Goal: Information Seeking & Learning: Learn about a topic

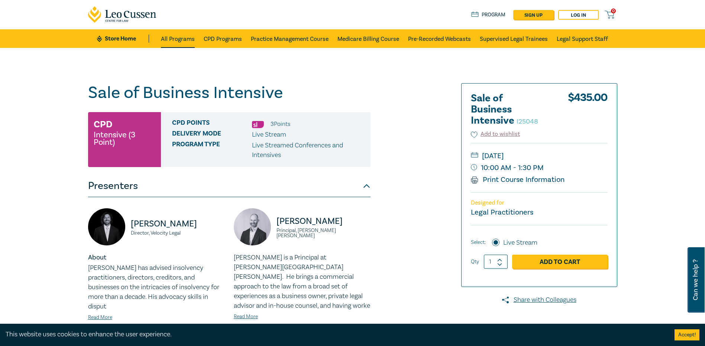
click at [172, 47] on link "All Programs" at bounding box center [178, 38] width 34 height 19
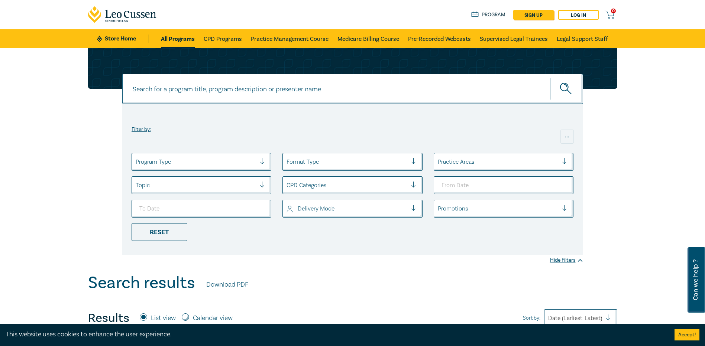
click at [219, 165] on div at bounding box center [196, 162] width 121 height 10
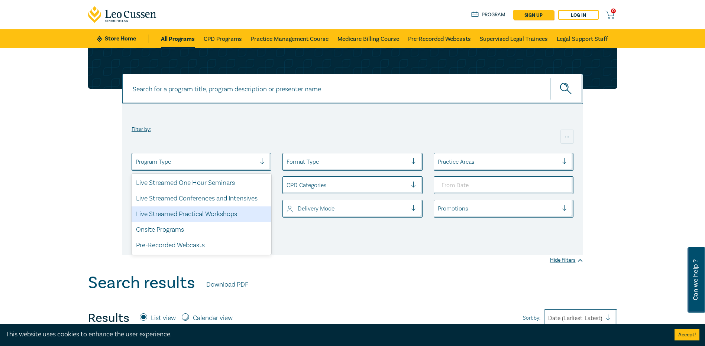
click at [352, 164] on div at bounding box center [347, 162] width 121 height 10
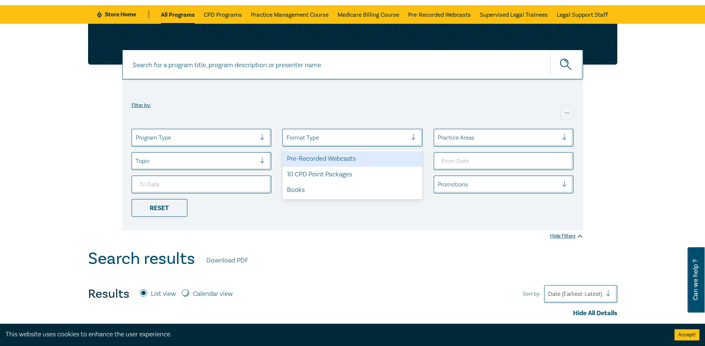
scroll to position [37, 0]
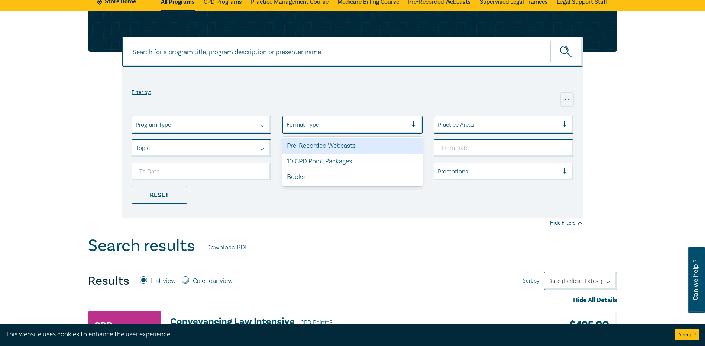
click at [498, 239] on div "Search results Download PDF" at bounding box center [352, 247] width 529 height 23
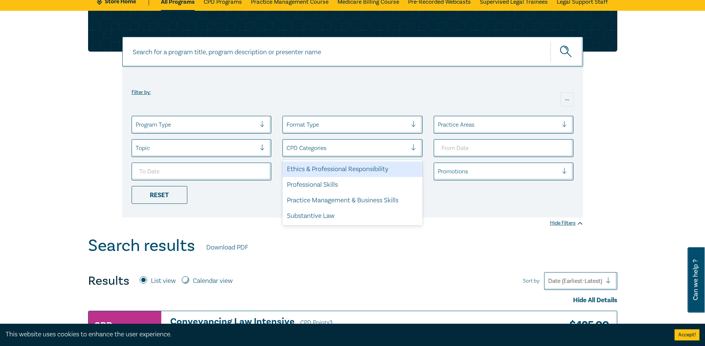
click at [340, 152] on div at bounding box center [347, 148] width 121 height 10
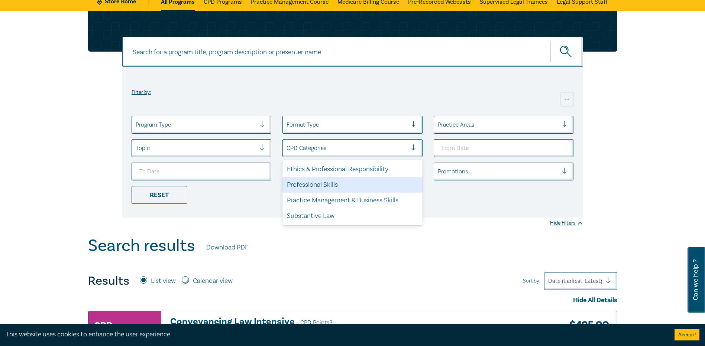
click at [248, 204] on li "Reset" at bounding box center [201, 195] width 151 height 18
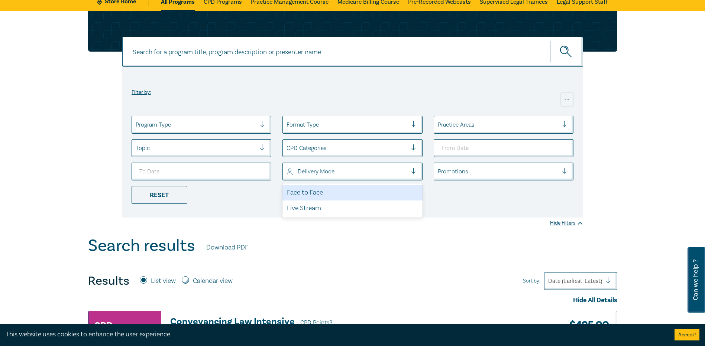
click at [365, 177] on div "Delivery Mode" at bounding box center [347, 171] width 128 height 13
click at [372, 165] on div "Delivery Mode" at bounding box center [353, 172] width 140 height 18
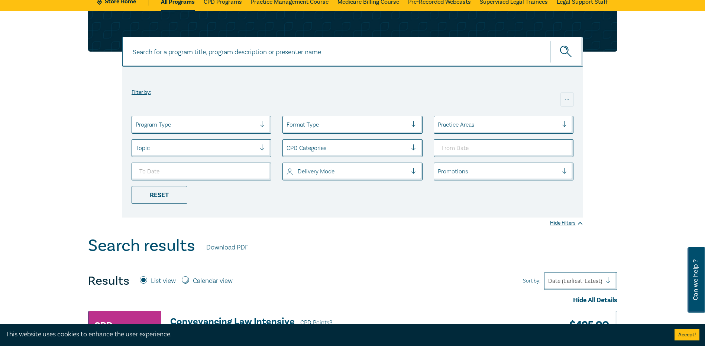
click at [230, 204] on div "Filter by: ... Program Type Format Type Practice Areas Topic CPD Categories Del…" at bounding box center [352, 142] width 461 height 151
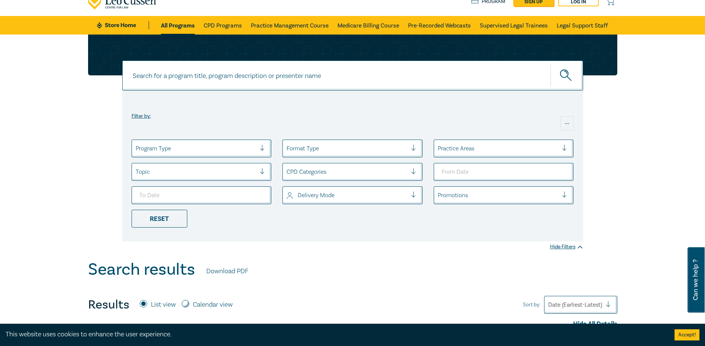
scroll to position [0, 0]
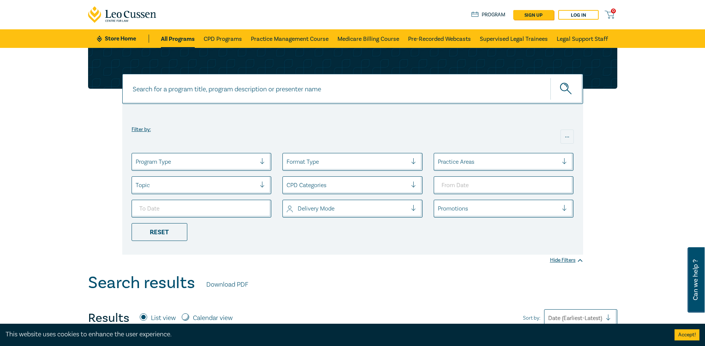
click at [214, 94] on input at bounding box center [352, 89] width 461 height 30
type input "intensive"
click at [551, 78] on button "submit" at bounding box center [567, 89] width 33 height 23
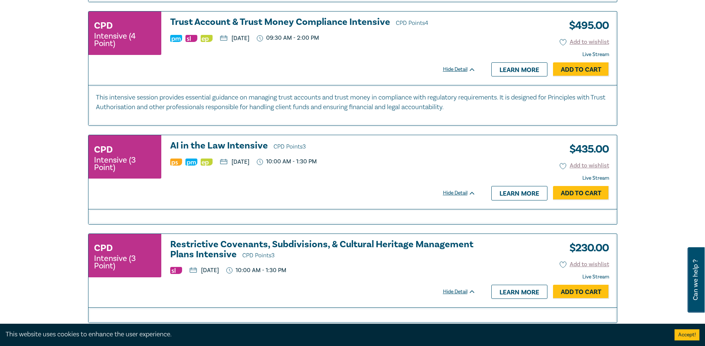
scroll to position [1487, 0]
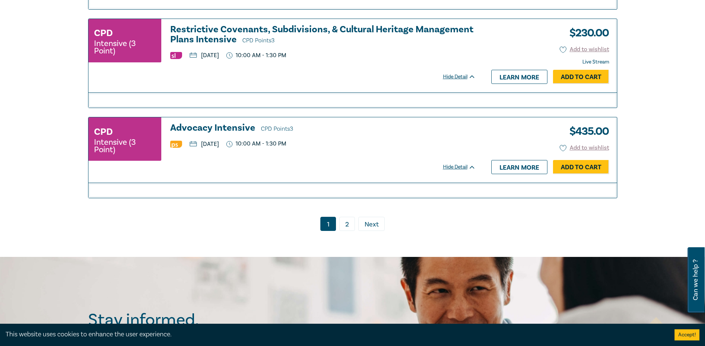
click at [350, 230] on link "2" at bounding box center [347, 224] width 16 height 14
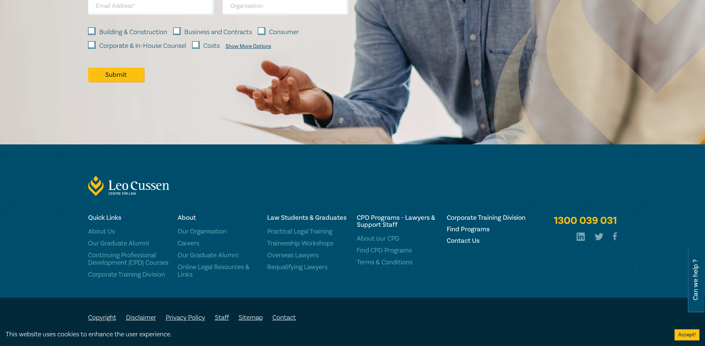
scroll to position [616, 0]
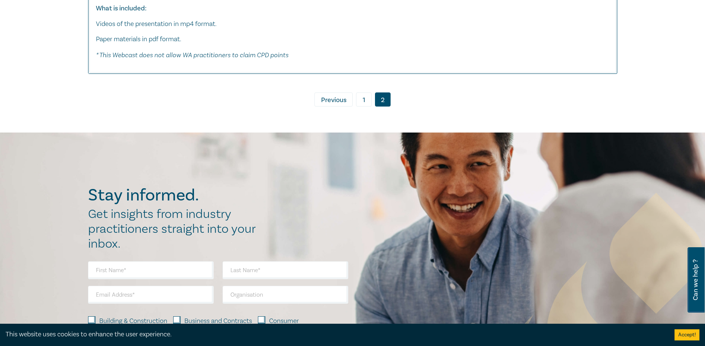
click at [363, 100] on link "1" at bounding box center [364, 100] width 16 height 14
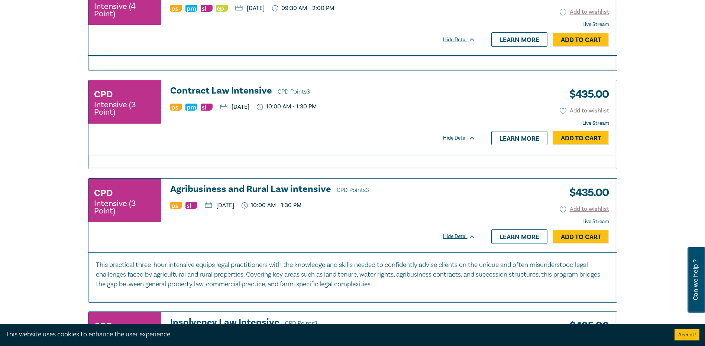
scroll to position [1062, 0]
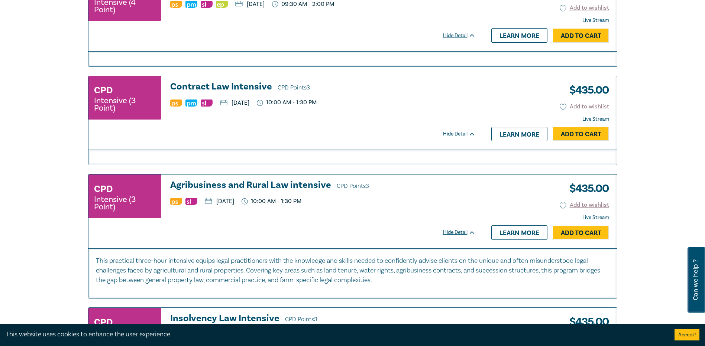
click at [257, 89] on h3 "Contract Law Intensive CPD Points 3" at bounding box center [323, 87] width 306 height 11
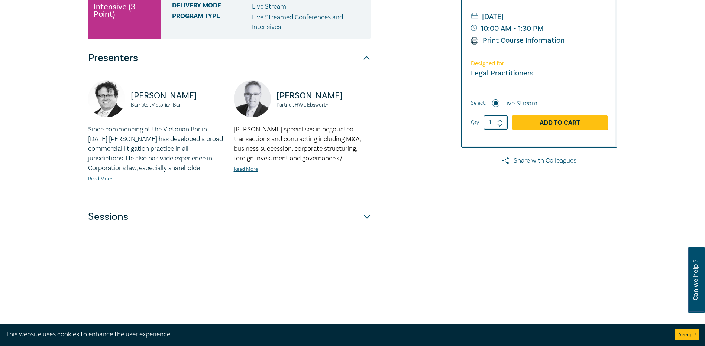
scroll to position [186, 0]
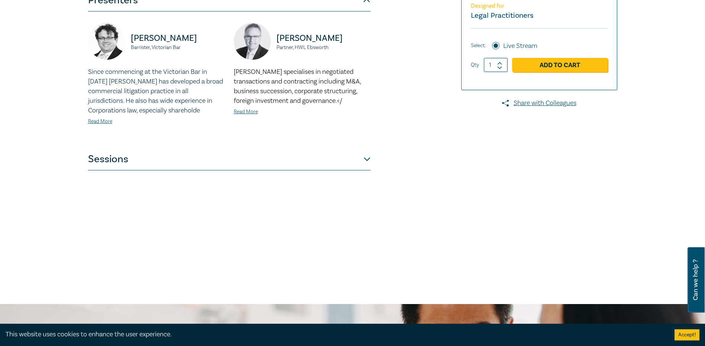
click at [162, 152] on button "Sessions" at bounding box center [229, 159] width 283 height 22
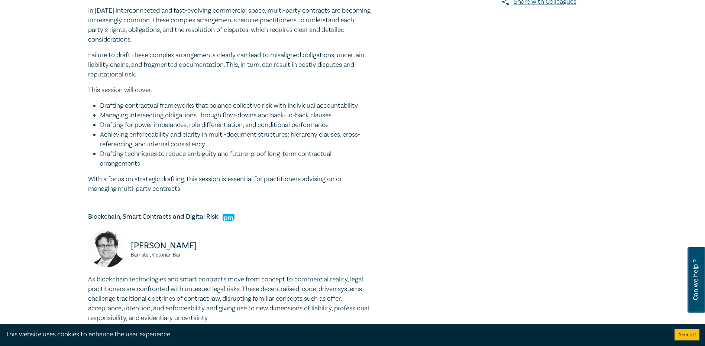
scroll to position [297, 0]
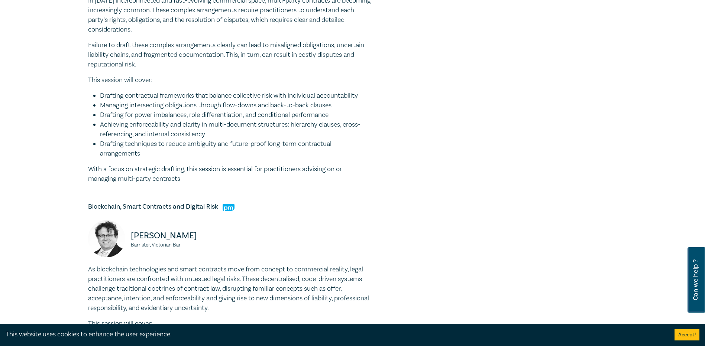
click at [196, 135] on li "Achieving enforceability and clarity in multi-document structures: hierarchy cl…" at bounding box center [235, 129] width 271 height 19
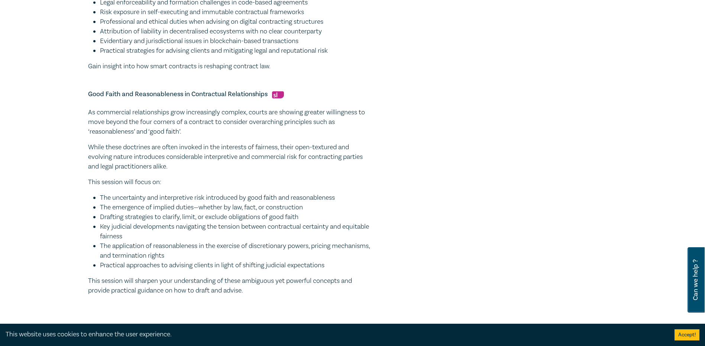
scroll to position [669, 0]
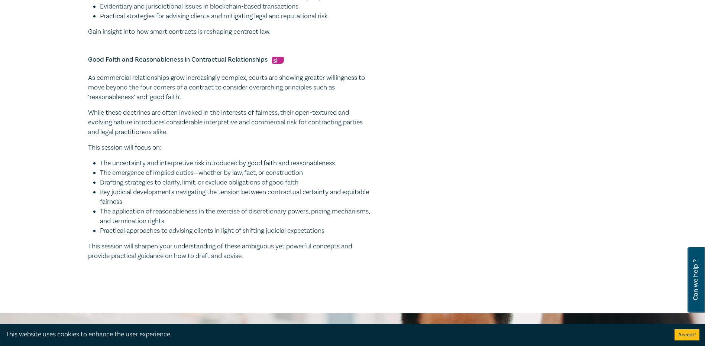
click at [219, 203] on li "Key judicial developments navigating the tension between contractual certainty …" at bounding box center [235, 197] width 271 height 19
click at [212, 127] on p "While these doctrines are often invoked in the interests of fairness, their ope…" at bounding box center [229, 122] width 283 height 29
click at [230, 115] on p "While these doctrines are often invoked in the interests of fairness, their ope…" at bounding box center [229, 122] width 283 height 29
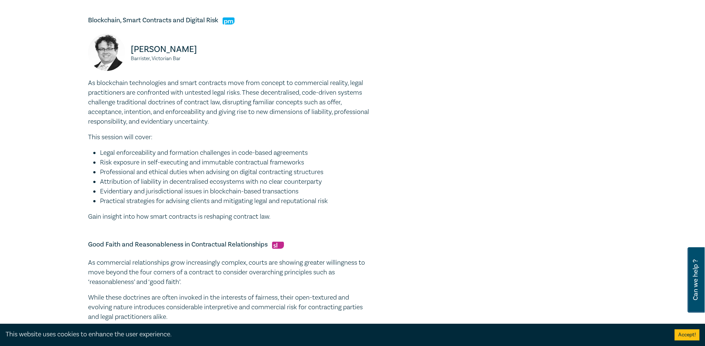
scroll to position [483, 0]
click at [187, 158] on li "Legal enforceability and formation challenges in code-based agreements" at bounding box center [235, 154] width 271 height 10
click at [194, 152] on li "Legal enforceability and formation challenges in code-based agreements" at bounding box center [235, 154] width 271 height 10
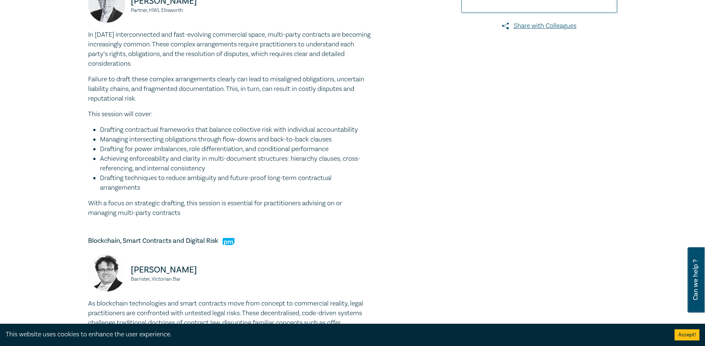
scroll to position [260, 0]
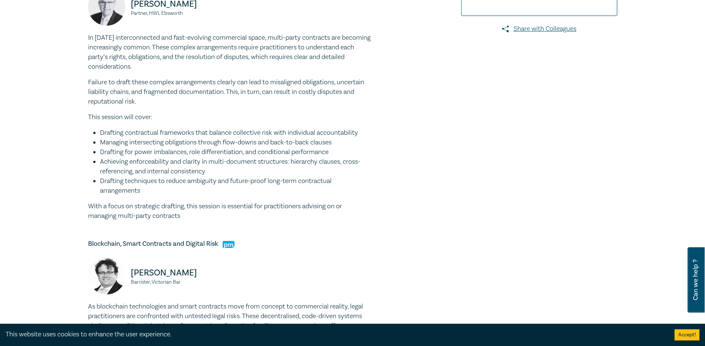
click at [149, 156] on li "Drafting for power imbalances, role differentiation, and conditional performance" at bounding box center [235, 153] width 271 height 10
click at [197, 155] on li "Drafting for power imbalances, role differentiation, and conditional performance" at bounding box center [235, 153] width 271 height 10
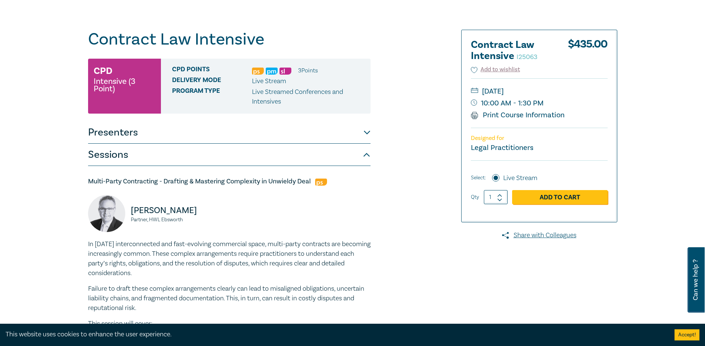
scroll to position [0, 0]
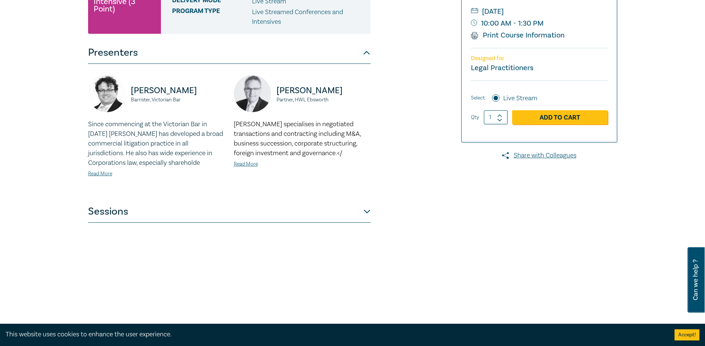
scroll to position [74, 0]
